Goal: Task Accomplishment & Management: Manage account settings

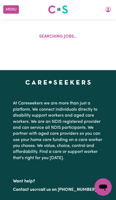
click at [106, 11] on icon "My Account" at bounding box center [108, 9] width 6 height 6
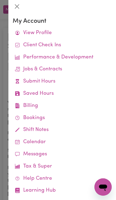
click at [6, 19] on div at bounding box center [58, 100] width 116 height 200
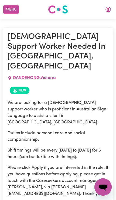
click at [9, 9] on button "Menu" at bounding box center [11, 9] width 16 height 8
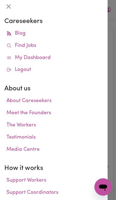
click at [8, 57] on icon at bounding box center [8, 57] width 5 height 5
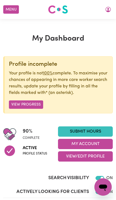
click at [62, 158] on button "View/Edit Profile" at bounding box center [85, 156] width 55 height 10
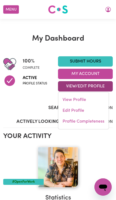
click at [66, 110] on link "Edit Profile" at bounding box center [83, 110] width 50 height 11
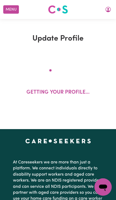
select select "[DEMOGRAPHIC_DATA]"
select select "Student Visa"
select select "Studying a healthcare related degree or qualification"
select select "58"
select select "78"
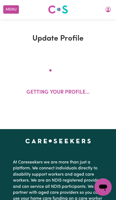
select select "98"
select select "130"
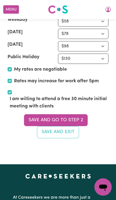
scroll to position [1602, 0]
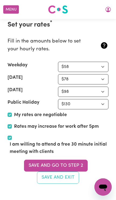
click at [34, 159] on button "Save and go to Step 2" at bounding box center [56, 165] width 64 height 12
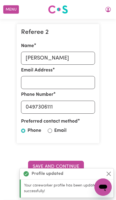
scroll to position [0, 0]
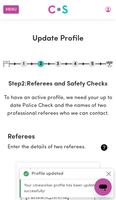
click at [93, 67] on button "5" at bounding box center [92, 63] width 6 height 7
select select "I am providing services by being employed by an organisation"
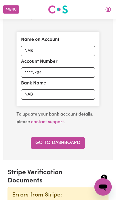
scroll to position [434, 0]
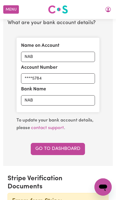
click at [37, 125] on link "contact support" at bounding box center [47, 127] width 33 height 5
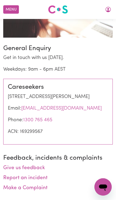
scroll to position [90, 0]
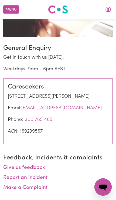
click at [34, 122] on link "1300 765 465" at bounding box center [37, 119] width 29 height 5
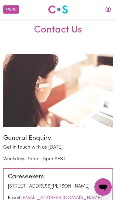
click at [12, 10] on button "Menu" at bounding box center [11, 9] width 16 height 8
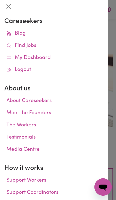
click at [15, 57] on link "My Dashboard" at bounding box center [53, 58] width 99 height 12
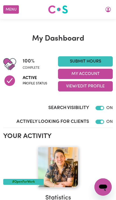
click at [62, 86] on button "View/Edit Profile" at bounding box center [85, 86] width 55 height 10
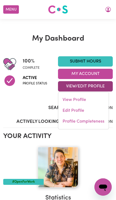
click at [68, 99] on link "View Profile" at bounding box center [83, 99] width 50 height 11
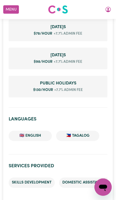
click at [9, 10] on button "Menu" at bounding box center [11, 9] width 16 height 8
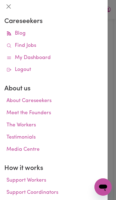
click at [13, 46] on link "Find Jobs" at bounding box center [53, 46] width 99 height 12
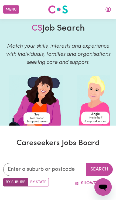
click at [9, 12] on button "Menu" at bounding box center [11, 9] width 16 height 8
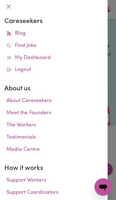
click at [14, 59] on link "My Dashboard" at bounding box center [53, 58] width 99 height 12
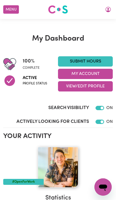
click at [64, 158] on img at bounding box center [58, 167] width 41 height 41
click at [63, 88] on button "View/Edit Profile" at bounding box center [85, 86] width 55 height 10
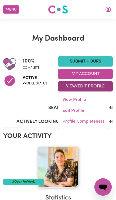
click at [66, 110] on link "Edit Profile" at bounding box center [83, 110] width 50 height 11
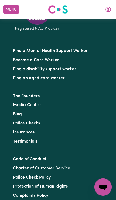
select select "[DEMOGRAPHIC_DATA]"
select select "Student Visa"
select select "Studying a healthcare related degree or qualification"
select select "58"
select select "78"
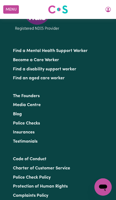
select select "98"
select select "130"
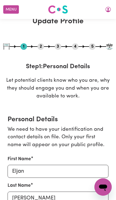
scroll to position [0, 0]
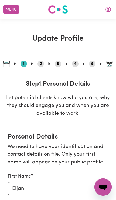
click at [93, 66] on button "5" at bounding box center [92, 63] width 6 height 7
select select "I am providing services by being employed by an organisation"
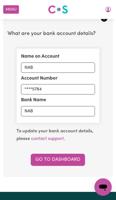
scroll to position [422, 0]
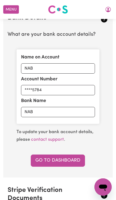
click at [37, 155] on link "Go to Dashboard" at bounding box center [58, 160] width 54 height 12
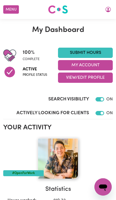
click at [89, 80] on button "View/Edit Profile" at bounding box center [85, 77] width 55 height 10
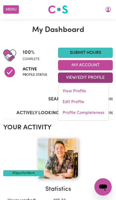
scroll to position [9, 0]
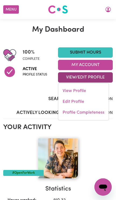
click at [89, 102] on link "Edit Profile" at bounding box center [83, 101] width 50 height 11
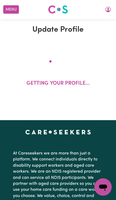
select select "[DEMOGRAPHIC_DATA]"
select select "Student Visa"
select select "Studying a healthcare related degree or qualification"
select select "58"
select select "78"
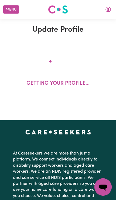
select select "98"
select select "130"
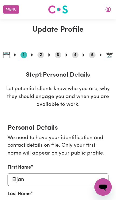
click at [95, 53] on button "5" at bounding box center [92, 54] width 6 height 7
select select "I am providing services by being employed by an organisation"
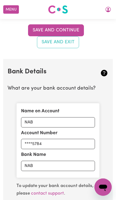
type input "NAB"
type input "****5784"
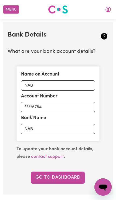
scroll to position [405, 0]
